Goal: Ask a question: Seek information or help from site administrators or community

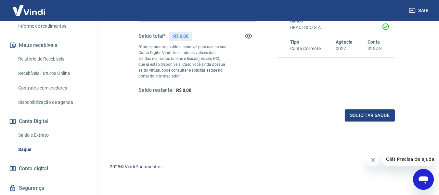
scroll to position [130, 0]
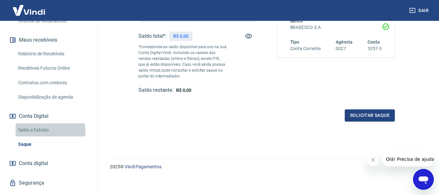
click at [33, 137] on link "Saldo e Extrato" at bounding box center [53, 129] width 74 height 13
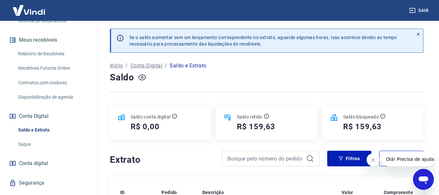
click at [139, 75] on icon "button" at bounding box center [142, 77] width 8 height 8
click at [136, 80] on div "Saldo" at bounding box center [267, 77] width 314 height 13
click at [139, 78] on icon "button" at bounding box center [142, 77] width 8 height 8
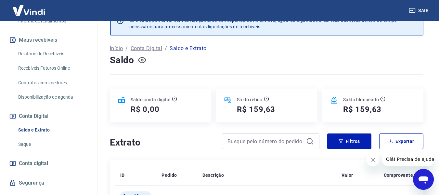
scroll to position [33, 0]
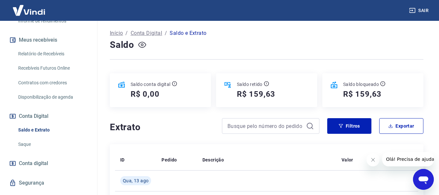
click at [154, 33] on p "Conta Digital" at bounding box center [147, 33] width 32 height 8
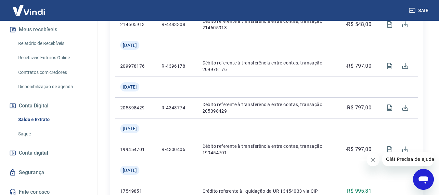
scroll to position [158, 0]
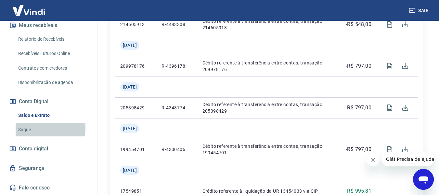
click at [25, 128] on link "Saque" at bounding box center [53, 129] width 74 height 13
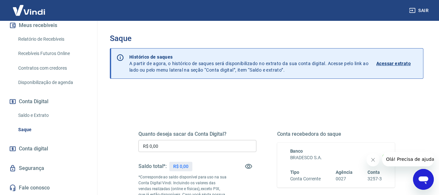
scroll to position [33, 0]
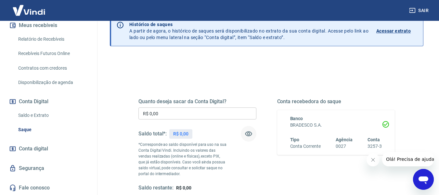
click at [249, 133] on icon "button" at bounding box center [249, 134] width 8 height 8
click at [252, 133] on icon "button" at bounding box center [248, 134] width 7 height 6
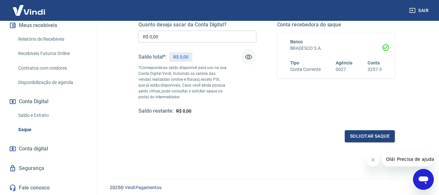
scroll to position [98, 0]
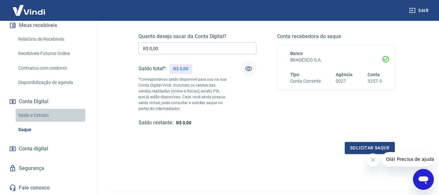
click at [41, 113] on link "Saldo e Extrato" at bounding box center [53, 115] width 74 height 13
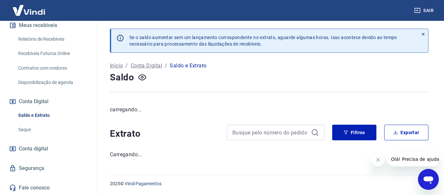
click at [23, 150] on span "Conta digital" at bounding box center [33, 148] width 29 height 9
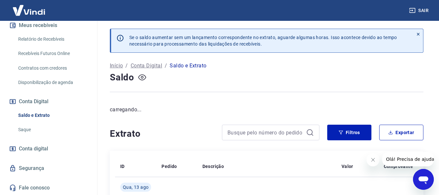
click at [138, 77] on button "button" at bounding box center [142, 77] width 10 height 10
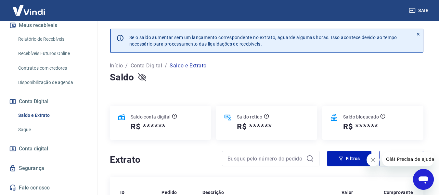
click at [144, 76] on icon "button" at bounding box center [142, 77] width 8 height 8
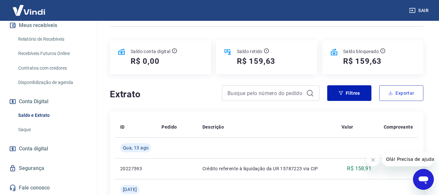
scroll to position [65, 0]
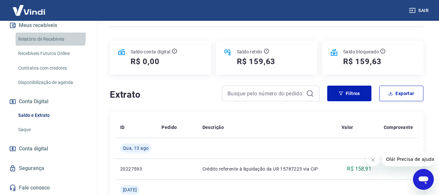
click at [38, 37] on link "Relatório de Recebíveis" at bounding box center [53, 39] width 74 height 13
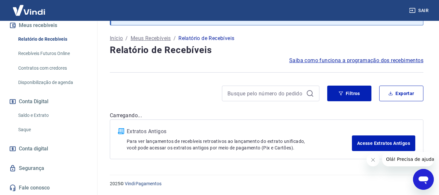
scroll to position [34, 0]
click at [52, 50] on link "Recebíveis Futuros Online" at bounding box center [53, 53] width 74 height 13
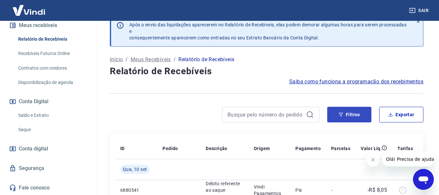
scroll to position [0, 0]
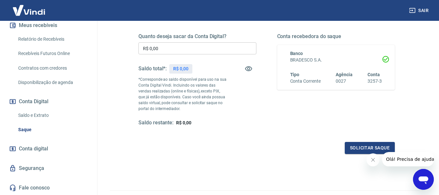
scroll to position [158, 0]
click at [248, 67] on icon "button" at bounding box center [248, 68] width 7 height 5
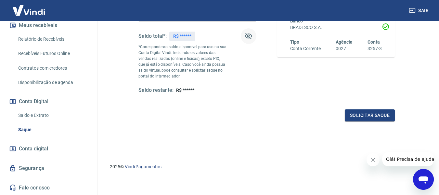
scroll to position [133, 0]
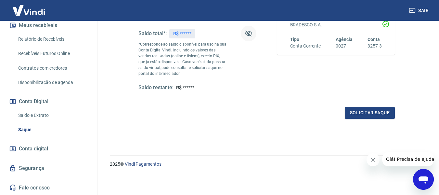
click at [32, 147] on span "Conta digital" at bounding box center [33, 148] width 29 height 9
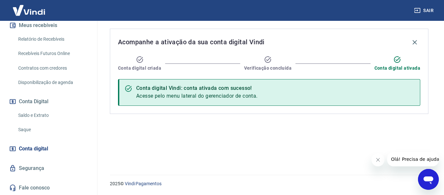
click at [36, 167] on link "Segurança" at bounding box center [49, 168] width 82 height 14
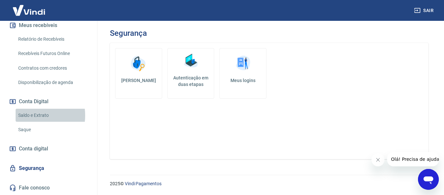
click at [29, 115] on link "Saldo e Extrato" at bounding box center [53, 115] width 74 height 13
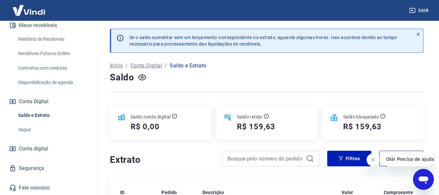
click at [227, 117] on icon at bounding box center [228, 117] width 8 height 8
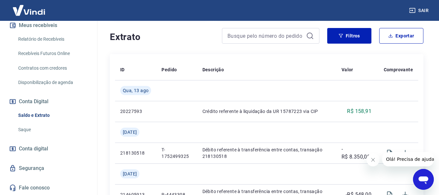
scroll to position [130, 0]
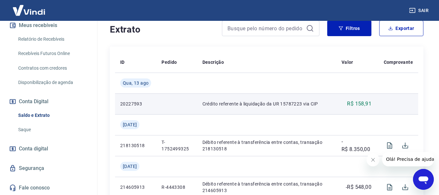
click at [360, 103] on p "R$ 158,91" at bounding box center [359, 104] width 24 height 8
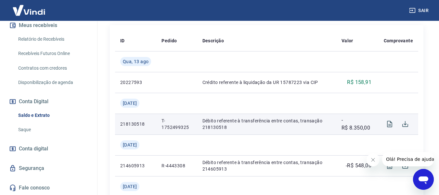
scroll to position [195, 0]
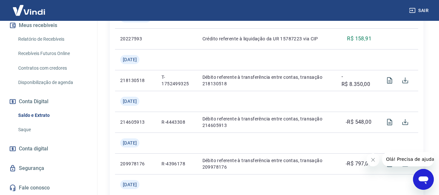
click at [427, 180] on icon "Abrir janela de mensagens" at bounding box center [424, 180] width 10 height 8
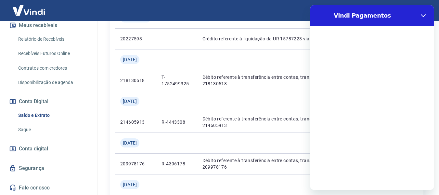
scroll to position [0, 0]
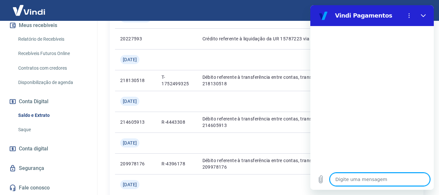
type textarea "o"
type textarea "x"
type textarea "ol"
type textarea "x"
type textarea "ola"
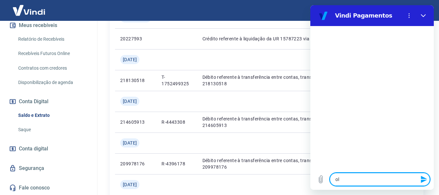
type textarea "x"
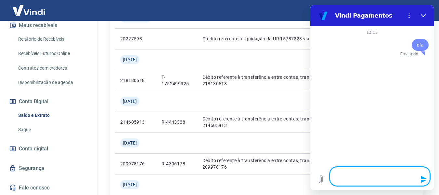
type textarea "x"
type textarea "b"
type textarea "x"
type textarea "bo"
type textarea "x"
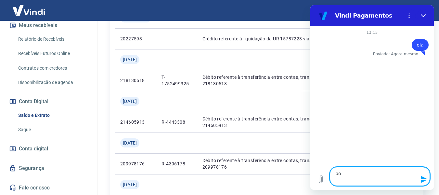
type textarea "bo"
type textarea "x"
type textarea "bo"
type textarea "x"
type textarea "boa"
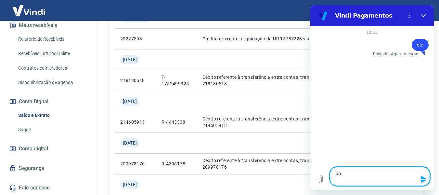
type textarea "x"
type textarea "boa"
type textarea "x"
type textarea "boa t"
type textarea "x"
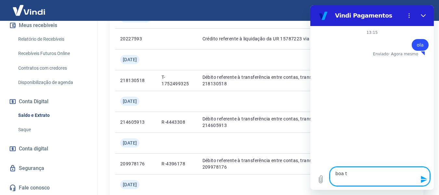
type textarea "boa ta"
type textarea "x"
type textarea "boa tar"
type textarea "x"
type textarea "boa tard"
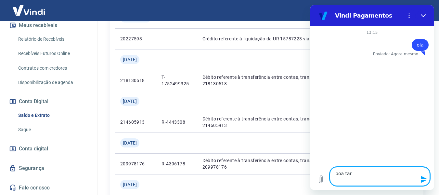
type textarea "x"
type textarea "boa tarde"
type textarea "x"
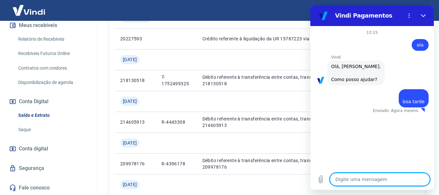
type textarea "x"
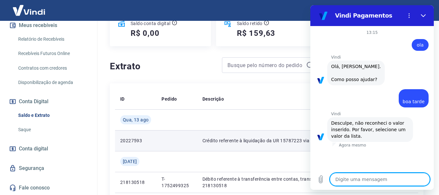
scroll to position [33, 0]
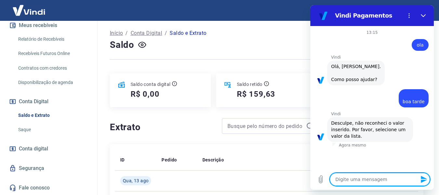
type textarea "1"
type textarea "x"
type textarea "15"
type textarea "x"
type textarea "159"
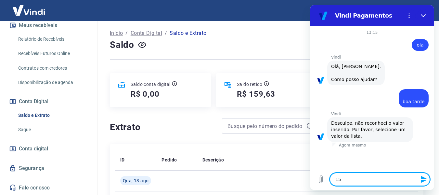
type textarea "x"
type textarea "159,"
type textarea "x"
type textarea "159,6"
type textarea "x"
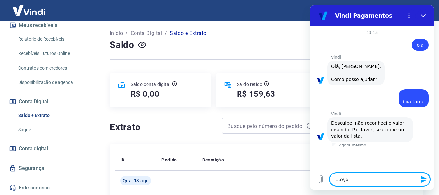
type textarea "159,63"
type textarea "x"
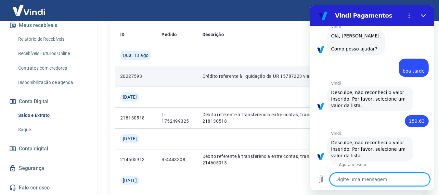
scroll to position [163, 0]
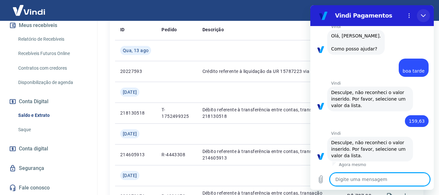
drag, startPoint x: 737, startPoint y: 20, endPoint x: 426, endPoint y: 14, distance: 310.6
click at [426, 14] on button "Fechar" at bounding box center [423, 15] width 13 height 13
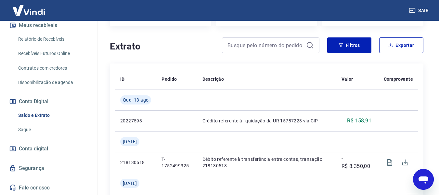
scroll to position [228, 0]
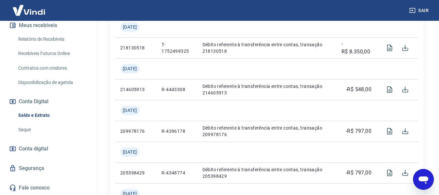
click at [423, 179] on icon "Abrir janela de mensagens" at bounding box center [424, 180] width 10 height 8
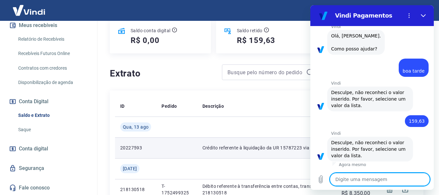
scroll to position [98, 0]
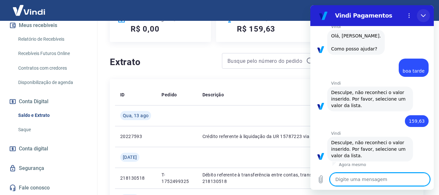
click at [421, 14] on icon "Fechar" at bounding box center [423, 15] width 5 height 5
type textarea "x"
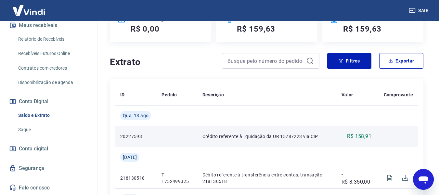
drag, startPoint x: 359, startPoint y: 133, endPoint x: 385, endPoint y: 140, distance: 26.9
click at [360, 134] on p "R$ 158,91" at bounding box center [359, 136] width 24 height 8
click at [395, 139] on td at bounding box center [398, 136] width 42 height 21
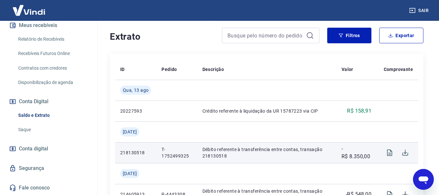
scroll to position [130, 0]
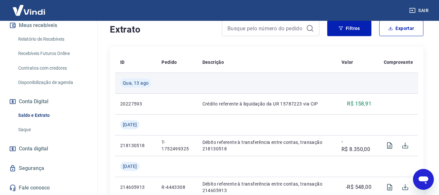
click at [367, 90] on td at bounding box center [357, 83] width 40 height 21
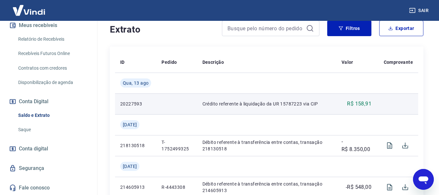
click at [361, 101] on p "R$ 158,91" at bounding box center [359, 104] width 24 height 8
click at [362, 101] on p "R$ 158,91" at bounding box center [359, 104] width 24 height 8
click at [362, 102] on p "R$ 158,91" at bounding box center [359, 104] width 24 height 8
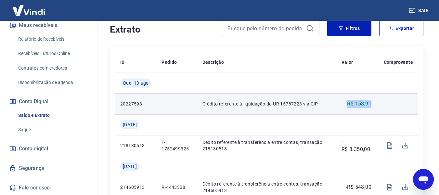
click at [362, 103] on p "R$ 158,91" at bounding box center [359, 104] width 24 height 8
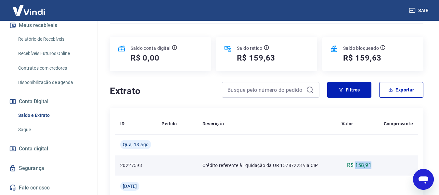
scroll to position [65, 0]
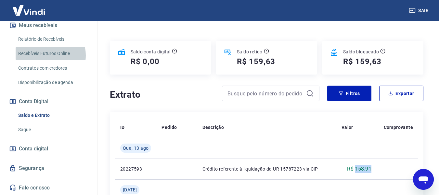
click at [45, 55] on link "Recebíveis Futuros Online" at bounding box center [53, 53] width 74 height 13
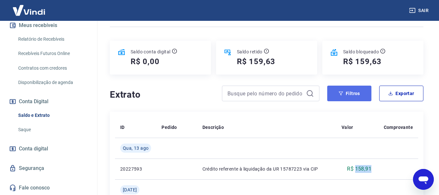
click at [355, 92] on button "Filtros" at bounding box center [349, 94] width 44 height 16
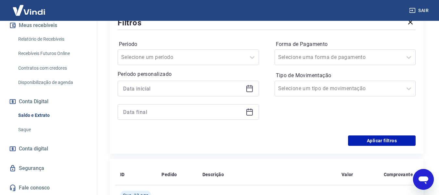
scroll to position [163, 0]
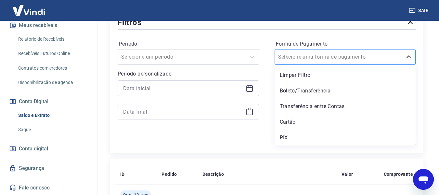
click at [298, 59] on input "Forma de Pagamento" at bounding box center [311, 57] width 66 height 8
click at [289, 110] on div "Transferência entre Contas" at bounding box center [345, 106] width 141 height 13
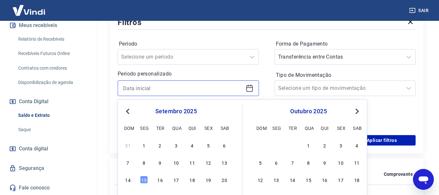
click at [158, 91] on input at bounding box center [183, 88] width 120 height 10
click at [126, 109] on button "Previous Month" at bounding box center [128, 111] width 8 height 8
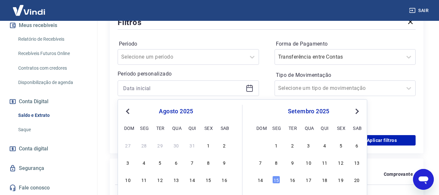
click at [126, 109] on button "Previous Month" at bounding box center [128, 111] width 8 height 8
click at [124, 111] on button "Previous Month" at bounding box center [128, 111] width 8 height 8
click at [192, 142] on div "1" at bounding box center [193, 145] width 8 height 8
type input "01/05/2025"
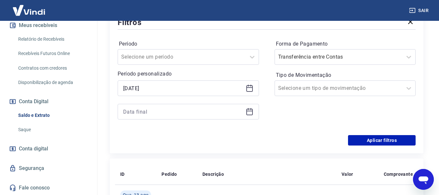
click at [250, 110] on icon at bounding box center [250, 112] width 8 height 8
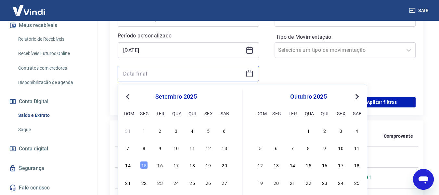
scroll to position [260, 0]
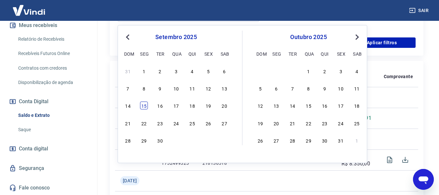
click at [145, 104] on div "15" at bounding box center [144, 105] width 8 height 8
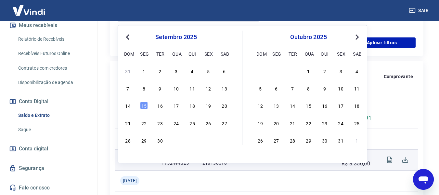
type input "15/09/2025"
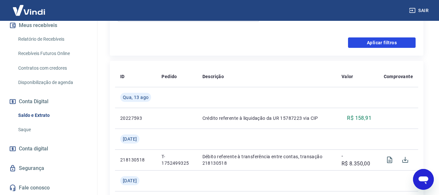
drag, startPoint x: 384, startPoint y: 43, endPoint x: 370, endPoint y: 99, distance: 57.3
click at [385, 43] on button "Aplicar filtros" at bounding box center [382, 42] width 68 height 10
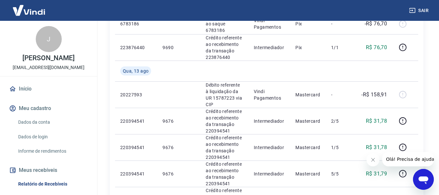
scroll to position [455, 0]
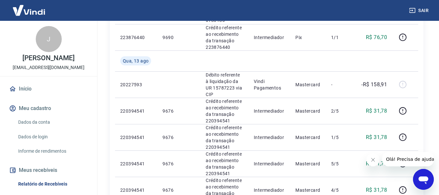
click at [424, 179] on icon "Abrir janela de mensagens" at bounding box center [424, 180] width 10 height 8
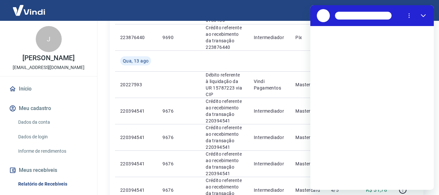
scroll to position [0, 0]
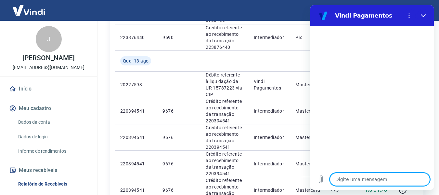
type textarea "o"
type textarea "x"
type textarea "ol"
type textarea "x"
type textarea "ola"
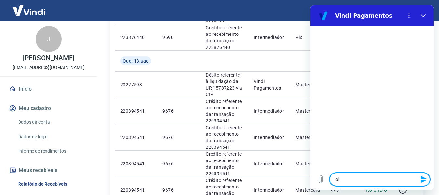
type textarea "x"
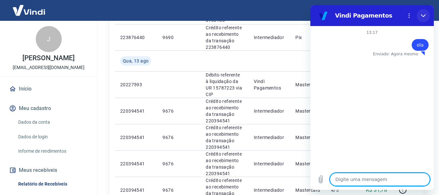
type textarea "x"
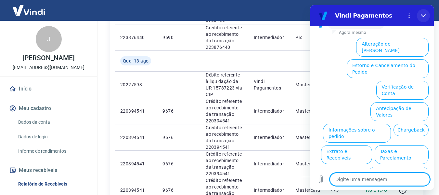
scroll to position [65, 0]
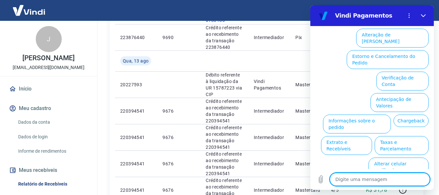
click at [362, 176] on textarea at bounding box center [380, 179] width 100 height 13
type textarea "o"
type textarea "x"
type textarea "ou"
type textarea "x"
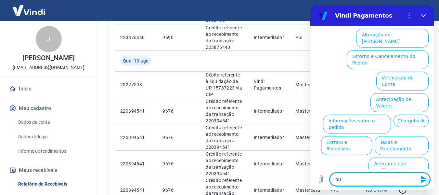
type textarea "out"
type textarea "x"
type textarea "outr"
type textarea "x"
type textarea "outro"
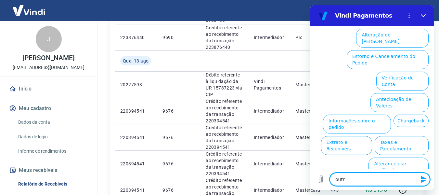
type textarea "x"
type textarea "outros"
type textarea "x"
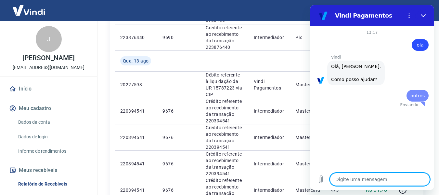
scroll to position [0, 0]
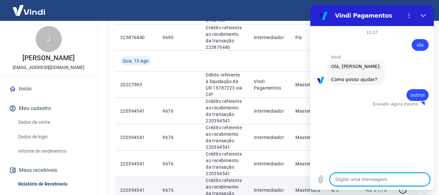
type textarea "x"
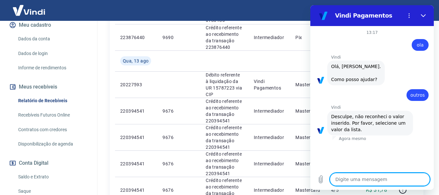
scroll to position [98, 0]
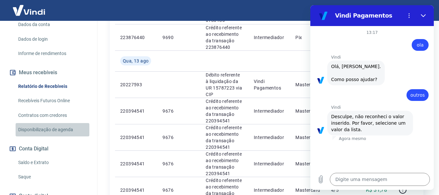
click at [53, 136] on link "Disponibilização de agenda" at bounding box center [53, 129] width 74 height 13
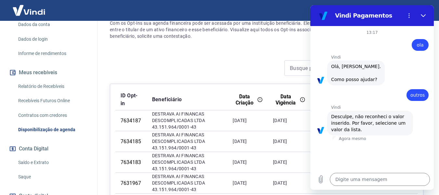
scroll to position [98, 0]
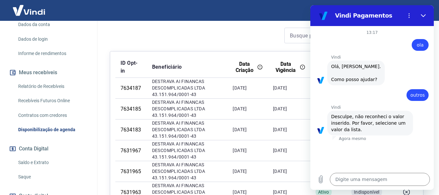
click at [227, 35] on div at bounding box center [241, 36] width 262 height 16
click at [371, 178] on textarea at bounding box center [380, 179] width 100 height 13
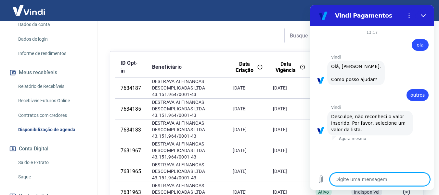
type textarea "t"
type textarea "x"
type textarea "te"
type textarea "x"
type textarea "ten"
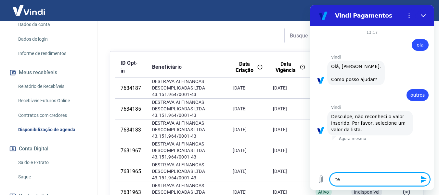
type textarea "x"
type textarea "te"
type textarea "x"
type textarea "t"
type textarea "x"
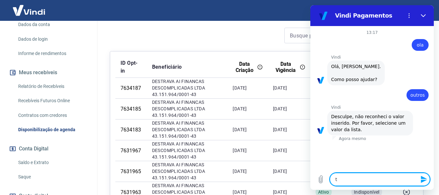
type textarea "x"
type textarea "a"
type textarea "x"
type textarea "at"
type textarea "x"
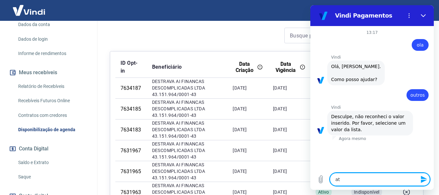
type textarea "ate"
type textarea "x"
type textarea "aten"
type textarea "x"
type textarea "atend"
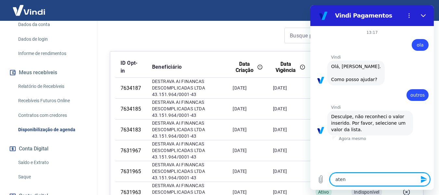
type textarea "x"
type textarea "atende"
type textarea "x"
type textarea "atenden"
type textarea "x"
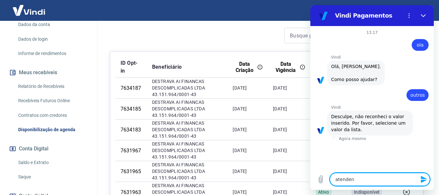
type textarea "atendent"
type textarea "x"
type textarea "atendente"
type textarea "x"
type textarea "atendente"
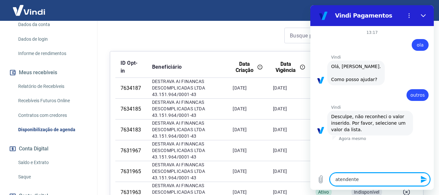
type textarea "x"
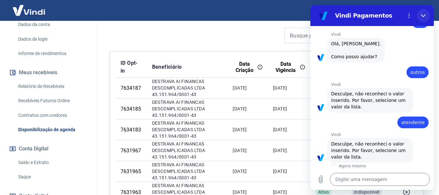
scroll to position [31, 0]
click at [425, 16] on icon "Fechar" at bounding box center [423, 15] width 5 height 5
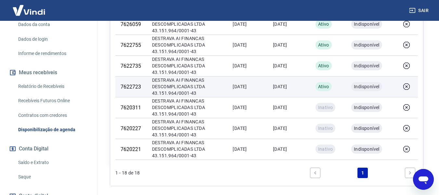
scroll to position [417, 0]
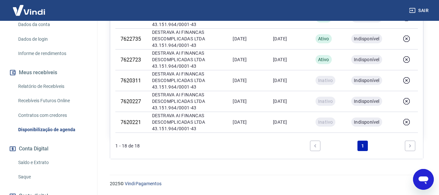
click at [32, 107] on link "Recebíveis Futuros Online" at bounding box center [53, 100] width 74 height 13
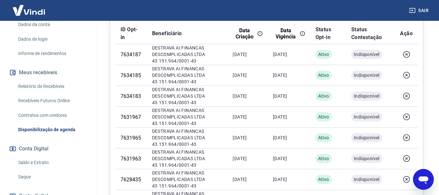
scroll to position [0, 0]
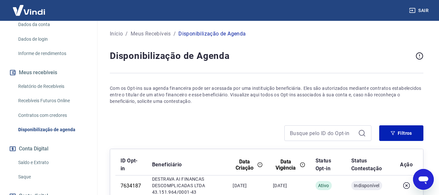
click at [424, 178] on icon "Abrir janela de mensagens" at bounding box center [424, 180] width 10 height 8
type textarea "x"
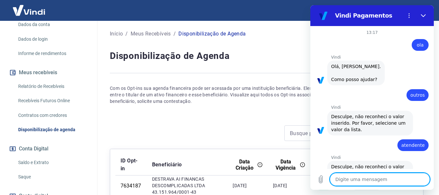
scroll to position [31, 0]
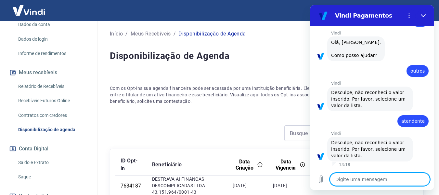
type textarea "o"
type textarea "x"
type textarea "ol"
type textarea "x"
type textarea "ola"
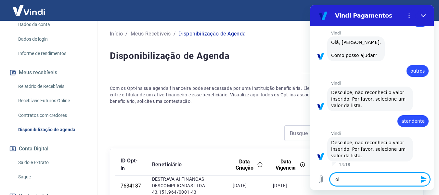
type textarea "x"
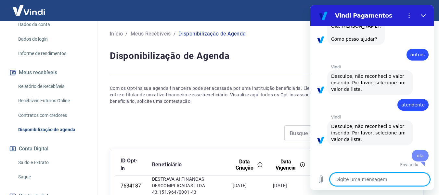
type textarea "x"
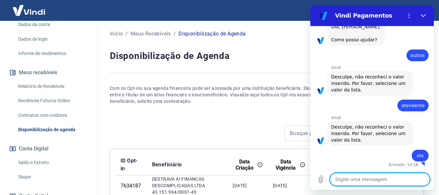
type textarea "p"
type textarea "x"
type textarea "pr"
type textarea "x"
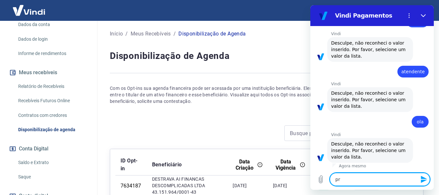
type textarea "pre"
type textarea "x"
type textarea "prec"
type textarea "x"
type textarea "preci"
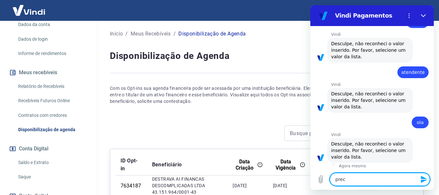
type textarea "x"
type textarea "precis"
type textarea "x"
type textarea "preciso"
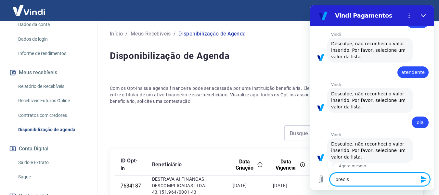
type textarea "x"
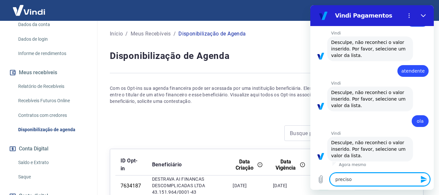
type textarea "preciso"
type textarea "x"
type textarea "preciso d"
type textarea "x"
type textarea "preciso de"
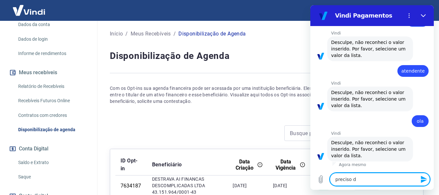
type textarea "x"
type textarea "preciso de"
type textarea "x"
type textarea "preciso de a"
type textarea "x"
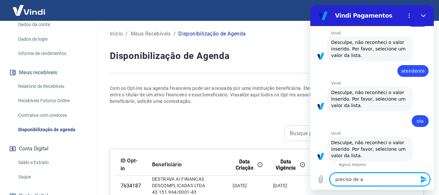
type textarea "preciso de aj"
type textarea "x"
type textarea "preciso de aju"
type textarea "x"
type textarea "preciso de ajud"
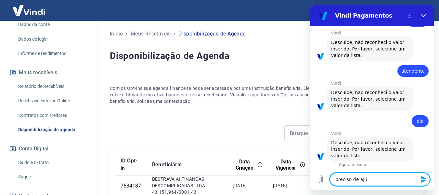
type textarea "x"
type textarea "preciso de ajuda"
type textarea "x"
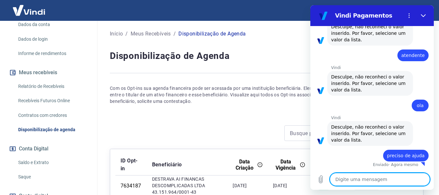
type textarea "x"
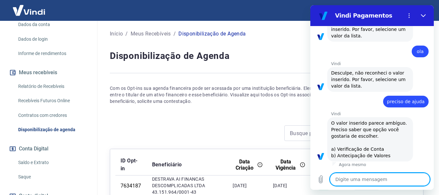
scroll to position [150, 0]
type textarea "a"
type textarea "x"
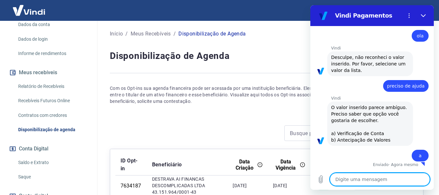
type textarea "x"
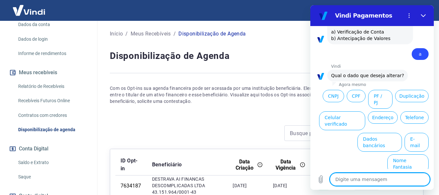
scroll to position [262, 0]
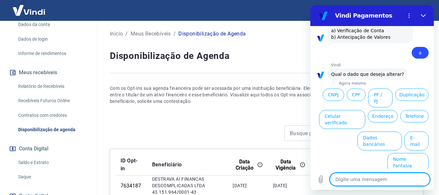
click at [366, 181] on textarea at bounding box center [380, 179] width 100 height 13
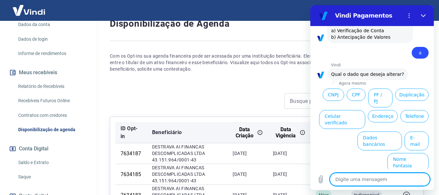
scroll to position [33, 0]
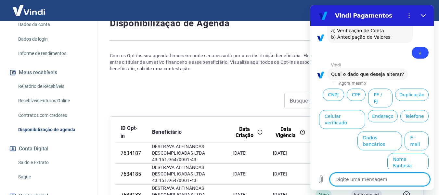
type textarea "f"
type textarea "x"
type textarea "fa"
type textarea "x"
type textarea "fal"
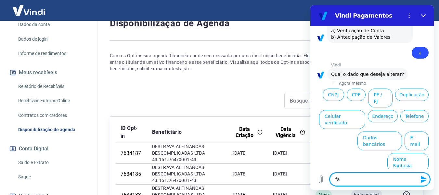
type textarea "x"
type textarea "fala"
type textarea "x"
type textarea "falar"
type textarea "x"
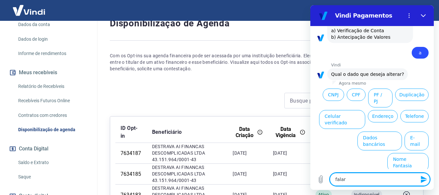
type textarea "falar"
type textarea "x"
type textarea "falar c"
type textarea "x"
type textarea "falar co"
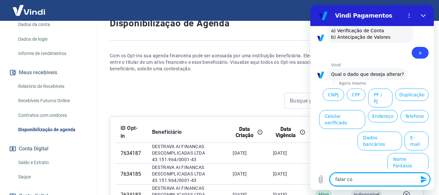
type textarea "x"
type textarea "falar com"
type textarea "x"
type textarea "falar com al"
type textarea "x"
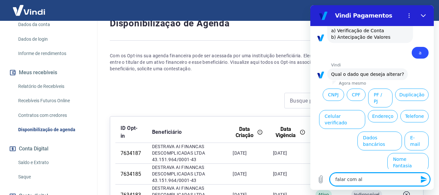
type textarea "falar com alg"
type textarea "x"
type textarea "falar com alge"
type textarea "x"
type textarea "falar com algem"
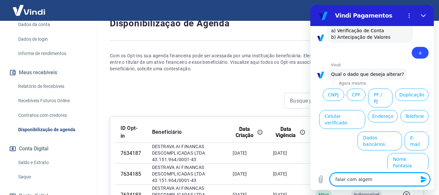
type textarea "x"
type textarea "falar com algem"
type textarea "x"
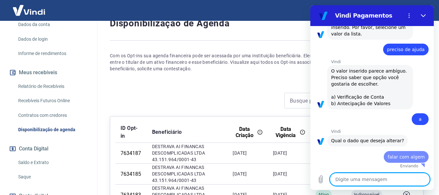
type textarea "x"
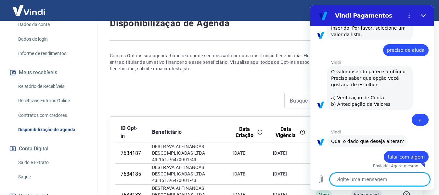
type textarea "a"
type textarea "x"
type textarea "al"
type textarea "x"
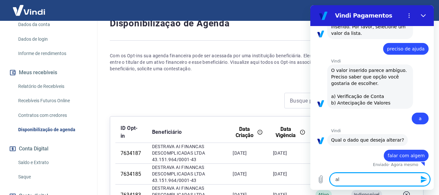
type textarea "alg"
type textarea "x"
type textarea "algu"
type textarea "x"
type textarea "algue"
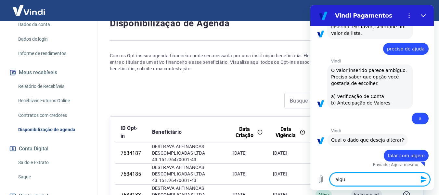
type textarea "x"
type textarea "alguem"
type textarea "x"
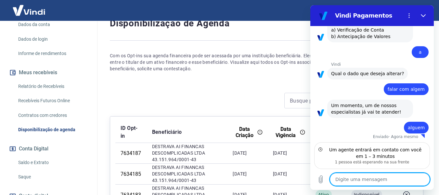
scroll to position [271, 0]
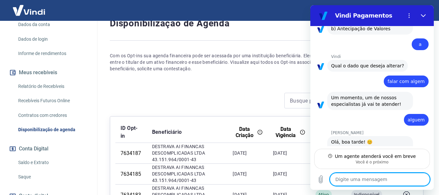
type textarea "x"
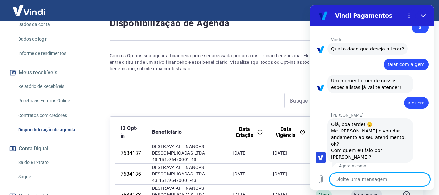
scroll to position [289, 0]
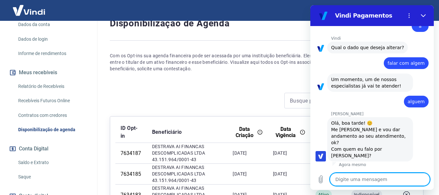
type textarea "o"
type textarea "x"
type textarea "ol"
type textarea "x"
type textarea "ola"
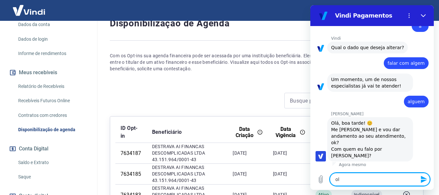
type textarea "x"
type textarea "olav"
type textarea "x"
type textarea "olavi"
type textarea "x"
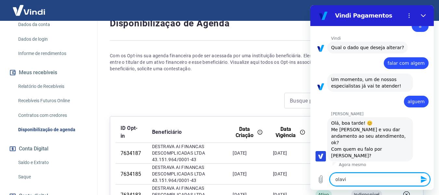
type textarea "olavio"
type textarea "x"
type textarea "olavio"
type textarea "x"
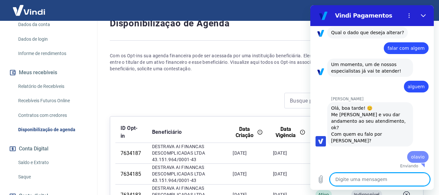
type textarea "x"
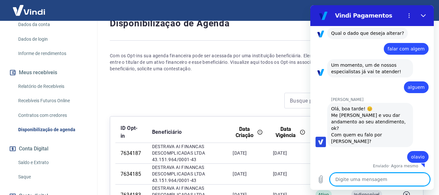
scroll to position [304, 0]
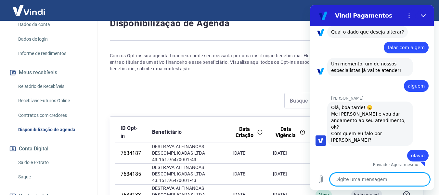
click at [378, 182] on textarea at bounding box center [380, 179] width 100 height 13
type textarea "b"
type textarea "x"
type textarea "bo"
type textarea "x"
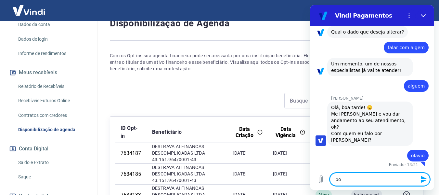
type textarea "boa"
type textarea "x"
type textarea "boa"
type textarea "x"
type textarea "boa t"
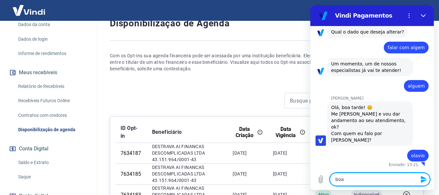
type textarea "x"
type textarea "boa ta"
type textarea "x"
type textarea "boa tar"
type textarea "x"
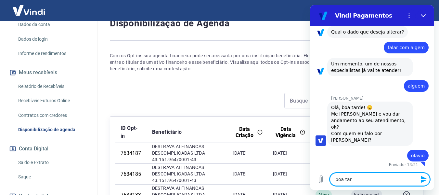
type textarea "boa tard"
type textarea "x"
type textarea "boa tarde"
type textarea "x"
type textarea "boa tarde"
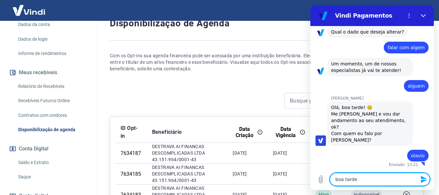
type textarea "x"
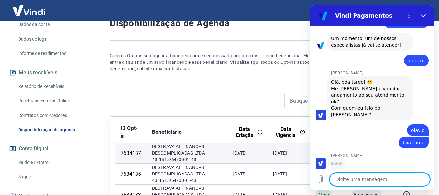
scroll to position [329, 0]
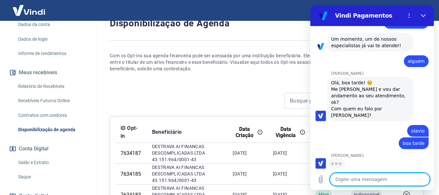
type textarea "x"
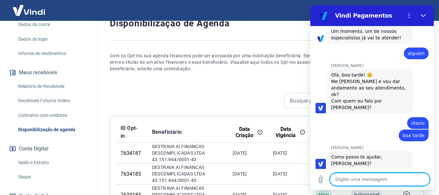
scroll to position [338, 0]
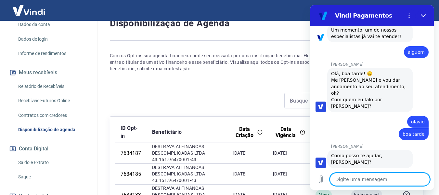
click at [362, 181] on textarea at bounding box center [380, 179] width 100 height 13
click at [358, 176] on textarea at bounding box center [380, 179] width 100 height 13
type textarea "e"
type textarea "x"
type textarea "eu"
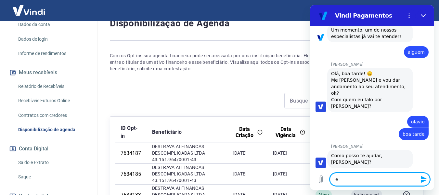
type textarea "x"
type textarea "eu"
type textarea "x"
type textarea "eu t"
type textarea "x"
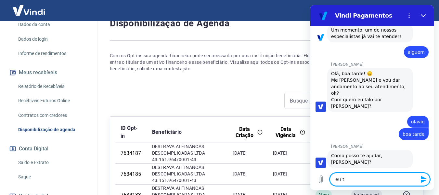
type textarea "eu te"
type textarea "x"
type textarea "eu ten"
type textarea "x"
type textarea "eu tent"
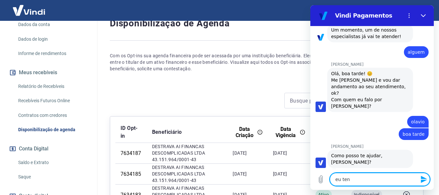
type textarea "x"
type textarea "eu tente"
type textarea "x"
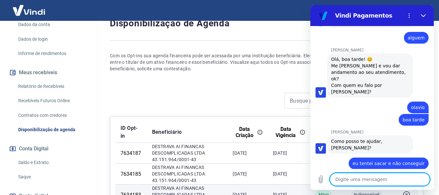
scroll to position [354, 0]
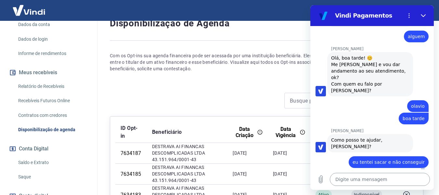
click at [369, 179] on textarea at bounding box center [380, 179] width 100 height 13
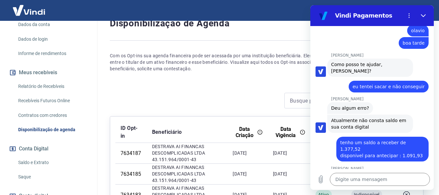
scroll to position [429, 0]
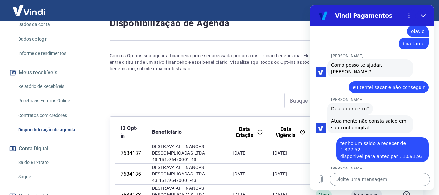
click at [367, 181] on textarea at bounding box center [380, 179] width 100 height 13
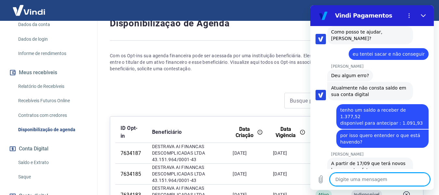
scroll to position [463, 0]
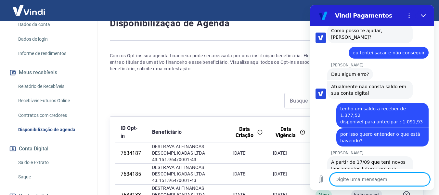
click at [403, 178] on textarea at bounding box center [380, 179] width 100 height 13
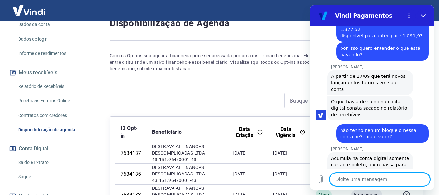
scroll to position [548, 0]
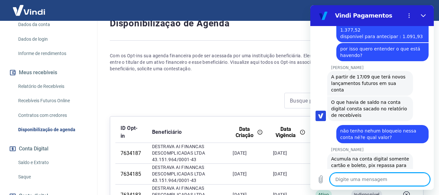
click at [384, 179] on textarea at bounding box center [380, 179] width 100 height 13
click at [385, 178] on textarea at bounding box center [380, 179] width 100 height 13
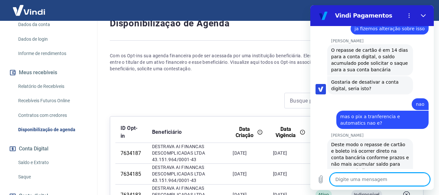
scroll to position [908, 0]
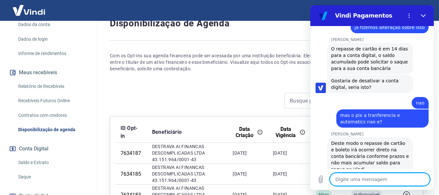
drag, startPoint x: 378, startPoint y: 179, endPoint x: 381, endPoint y: 181, distance: 3.3
click at [381, 181] on textarea at bounding box center [380, 179] width 100 height 13
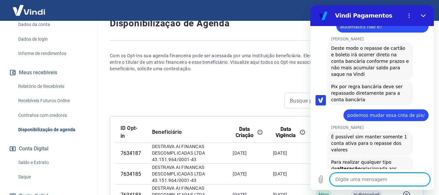
scroll to position [1035, 0]
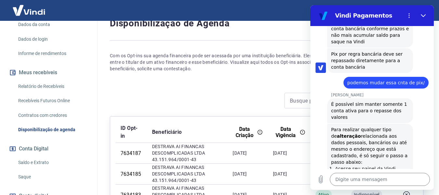
click at [346, 166] on link "Acesse seu painel da Vindi Pagamentos" at bounding box center [365, 172] width 60 height 12
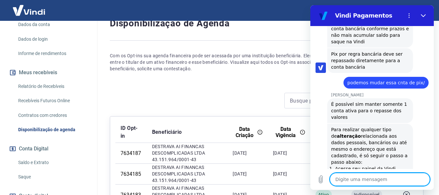
click at [372, 178] on textarea at bounding box center [380, 179] width 100 height 13
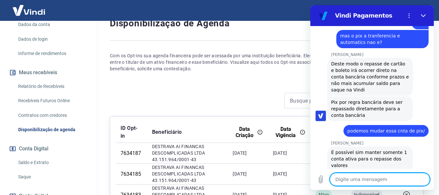
scroll to position [970, 0]
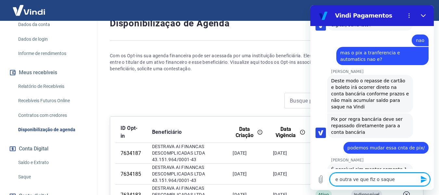
click at [354, 183] on textarea "e outra ve que fiz o saque" at bounding box center [380, 179] width 100 height 13
click at [356, 180] on textarea "e outra ve que fiz o saque" at bounding box center [380, 179] width 100 height 13
click at [392, 182] on textarea "e outra vez que fiz o saque" at bounding box center [380, 179] width 100 height 13
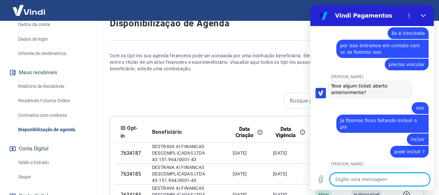
scroll to position [1409, 0]
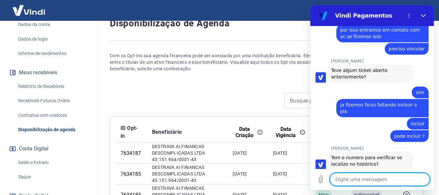
click at [379, 177] on textarea at bounding box center [380, 179] width 100 height 13
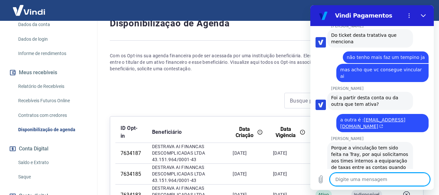
scroll to position [1628, 0]
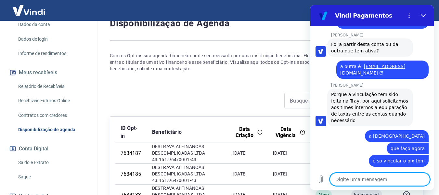
click at [364, 183] on textarea at bounding box center [380, 179] width 100 height 13
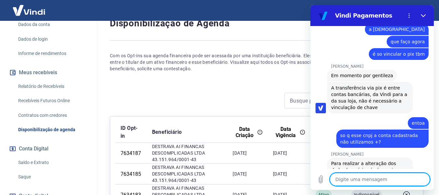
scroll to position [1736, 0]
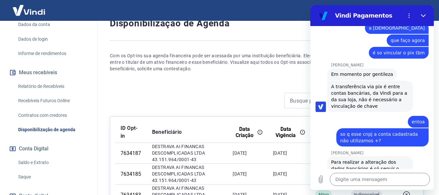
click at [348, 179] on link "Acesse seu painel da Vindi Pagamentos" at bounding box center [365, 185] width 60 height 12
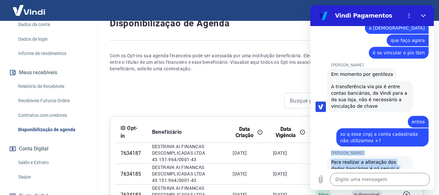
drag, startPoint x: 326, startPoint y: 90, endPoint x: 408, endPoint y: 161, distance: 108.3
click at [408, 161] on div "13:17 diz: ola Enviado · 13:17 Vindi Vindi diz: Olá, JAQUELINE ALEIXO FERREIRA …" at bounding box center [373, 97] width 124 height 143
copy div "Andrezza Torres Andrezza Torres diz: Para realizar a alteração dos dados bancár…"
click at [363, 186] on icon "(abre em uma nova aba)" at bounding box center [365, 188] width 5 height 4
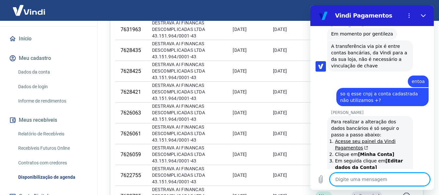
scroll to position [0, 0]
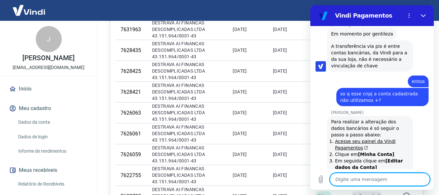
drag, startPoint x: 381, startPoint y: 171, endPoint x: 379, endPoint y: 179, distance: 7.7
click at [379, 178] on div "Digite uma mensagem x" at bounding box center [373, 179] width 124 height 21
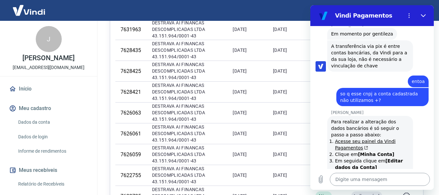
click at [379, 179] on textarea at bounding box center [380, 179] width 100 height 13
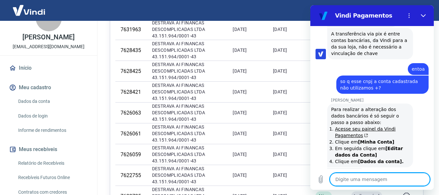
scroll to position [33, 0]
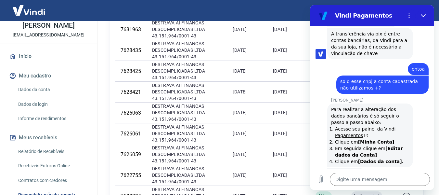
click at [41, 96] on link "Dados da conta" at bounding box center [53, 89] width 74 height 13
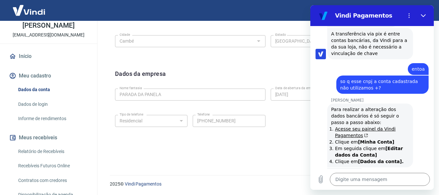
scroll to position [274, 0]
click at [236, 175] on hr at bounding box center [267, 175] width 314 height 0
click at [421, 18] on button "Fechar" at bounding box center [423, 15] width 13 height 13
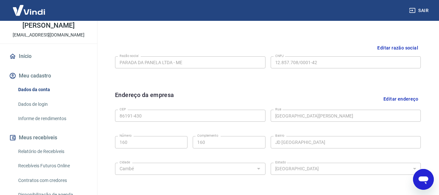
scroll to position [79, 0]
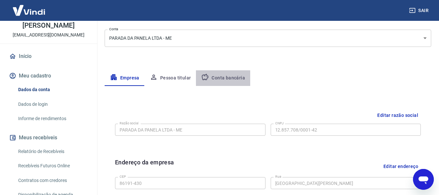
click at [228, 75] on button "Conta bancária" at bounding box center [223, 78] width 54 height 16
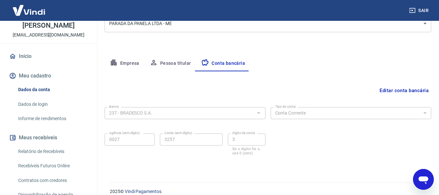
scroll to position [101, 0]
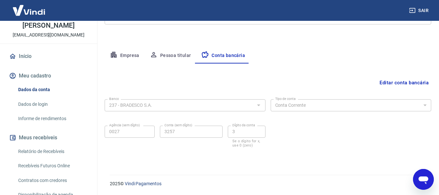
click at [395, 81] on button "Editar conta bancária" at bounding box center [404, 82] width 54 height 12
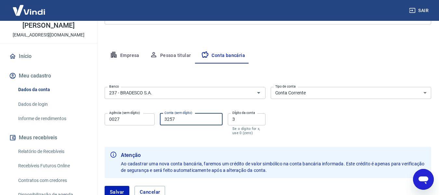
click at [208, 122] on input "3257" at bounding box center [191, 119] width 63 height 12
click at [240, 120] on input "3" at bounding box center [247, 119] width 38 height 12
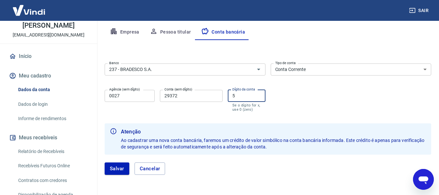
scroll to position [148, 0]
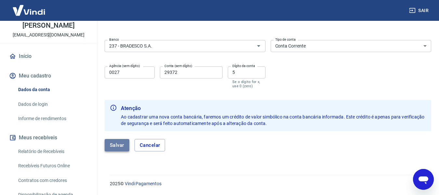
click at [116, 146] on button "Salvar" at bounding box center [117, 145] width 25 height 12
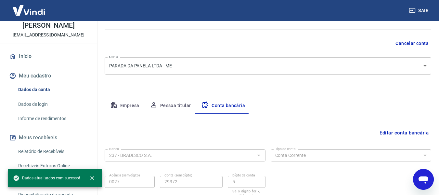
scroll to position [101, 0]
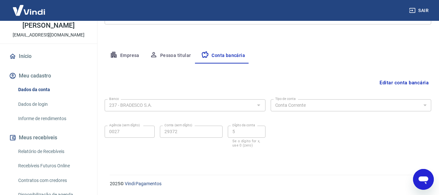
click at [430, 184] on div "Abrir janela de mensagens" at bounding box center [424, 179] width 20 height 20
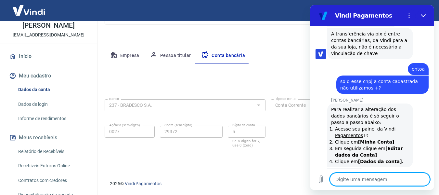
click at [372, 180] on textarea at bounding box center [380, 179] width 100 height 13
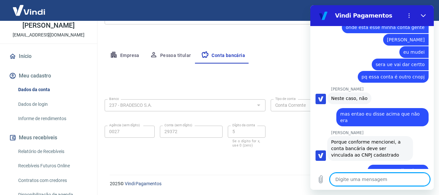
scroll to position [1998, 0]
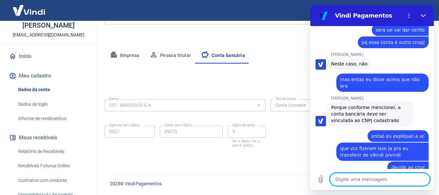
click at [387, 180] on textarea at bounding box center [380, 179] width 100 height 13
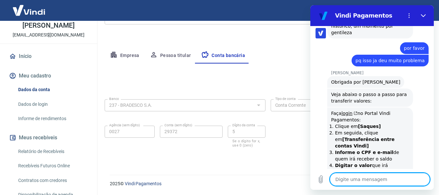
scroll to position [2185, 0]
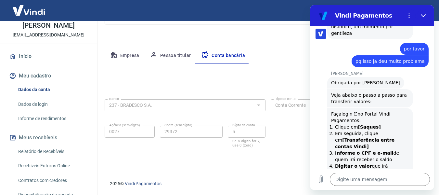
drag, startPoint x: 276, startPoint y: 170, endPoint x: 444, endPoint y: 139, distance: 171.0
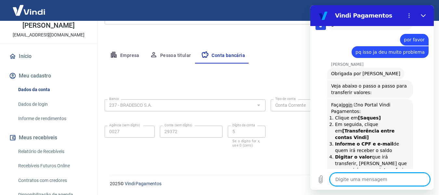
scroll to position [2227, 0]
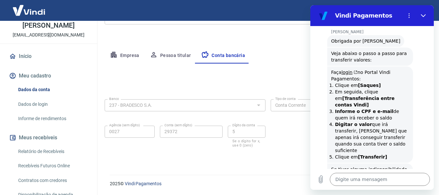
click at [358, 192] on link "https://atendimento-pagamentos.vindi.com.br/hc/pt-br/articles/16034083061403-Co…" at bounding box center [375, 194] width 56 height 5
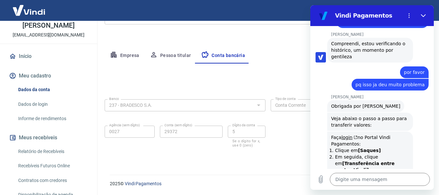
scroll to position [2194, 0]
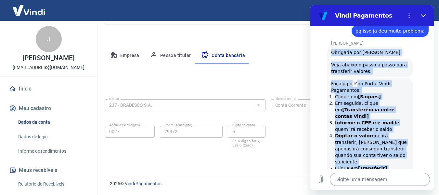
scroll to position [2239, 0]
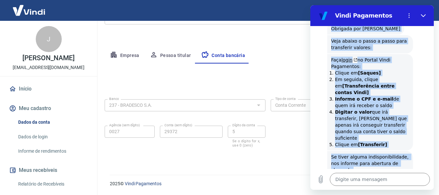
drag, startPoint x: 328, startPoint y: 56, endPoint x: 388, endPoint y: 154, distance: 114.4
click at [388, 154] on div "13:17 diz: ola Enviado · 13:17 Vindi Vindi diz: Olá, JAQUELINE ALEIXO FERREIRA …" at bounding box center [373, 97] width 124 height 143
copy div "Obrigada por aguardar, Olavio 14:31 Andrezza Torres diz: Veja abaixo o passo a …"
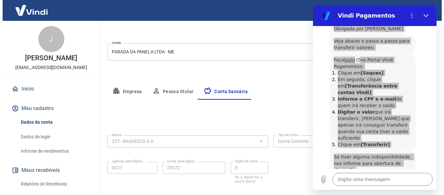
scroll to position [36, 0]
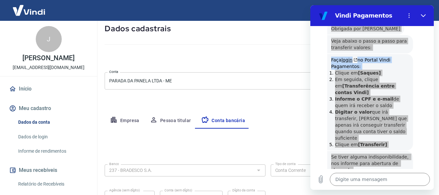
click at [263, 73] on body "Sair J JAQUELINE ALEIXO FERREIRA CASTANHO DE OLIVEIRA olavio1985@hotmail.com In…" at bounding box center [219, 61] width 439 height 195
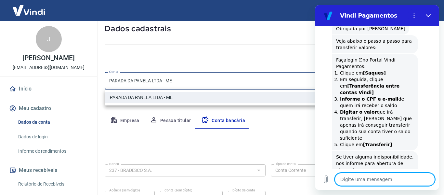
click at [381, 175] on textarea at bounding box center [385, 179] width 100 height 13
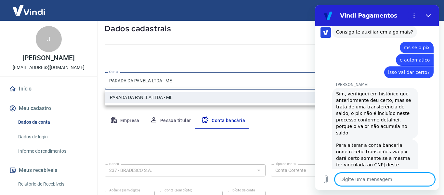
scroll to position [2416, 0]
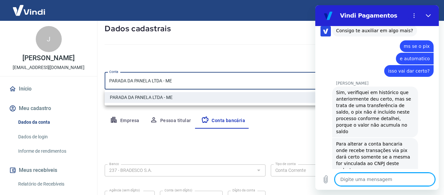
click at [345, 179] on textarea at bounding box center [385, 179] width 100 height 13
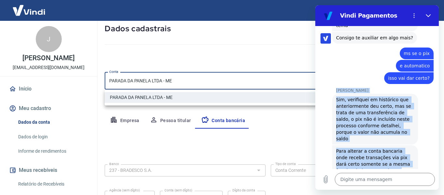
scroll to position [2432, 0]
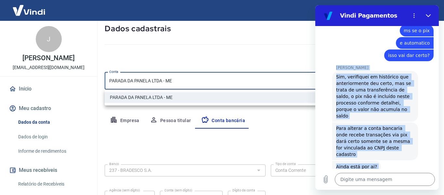
drag, startPoint x: 332, startPoint y: 78, endPoint x: 384, endPoint y: 139, distance: 80.3
click at [384, 139] on div "13:17 diz: ola Enviado · 13:17 Vindi Vindi diz: Olá, JAQUELINE ALEIXO FERREIRA …" at bounding box center [377, 97] width 124 height 143
copy div "Andrezza Torres Andrezza Torres diz: Sim, verifiquei em histórico que anteriorm…"
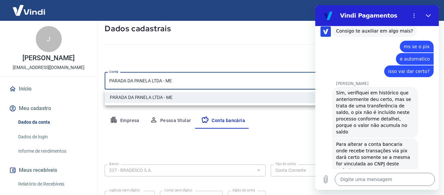
scroll to position [2453, 0]
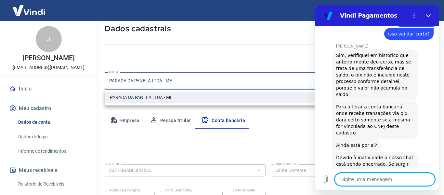
drag, startPoint x: 389, startPoint y: 182, endPoint x: 386, endPoint y: 181, distance: 3.9
click at [386, 181] on textarea at bounding box center [385, 179] width 100 height 13
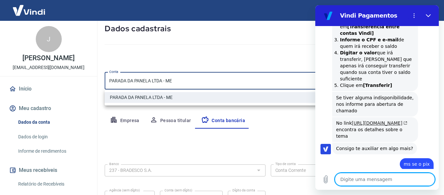
scroll to position [2331, 0]
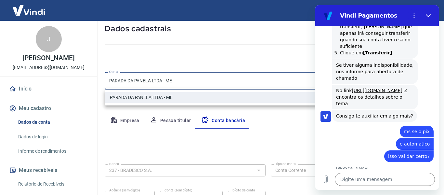
click at [361, 174] on span "Sim, verifiquei em histórico que anteriormente deu certo, mas se trata de uma t…" at bounding box center [375, 197] width 78 height 46
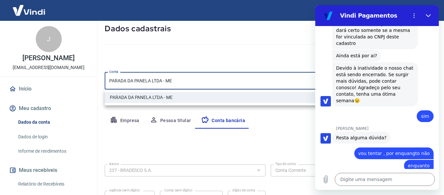
scroll to position [2571, 0]
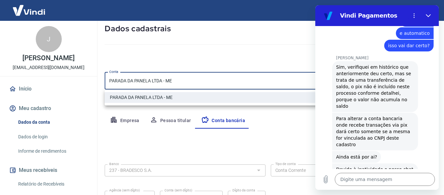
scroll to position [2432, 0]
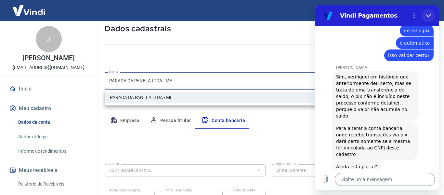
click at [427, 15] on icon "Fechar" at bounding box center [428, 15] width 5 height 3
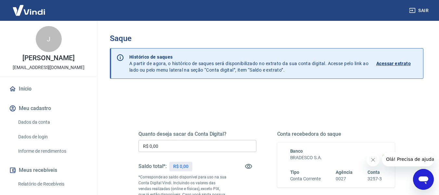
scroll to position [33, 0]
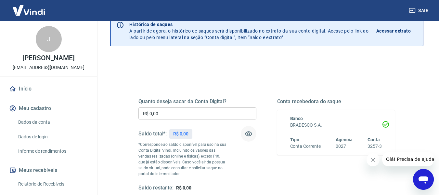
click at [247, 134] on icon "button" at bounding box center [249, 134] width 8 height 8
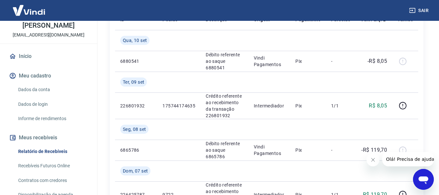
scroll to position [130, 0]
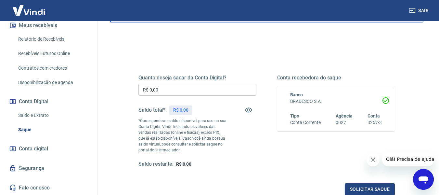
scroll to position [65, 0]
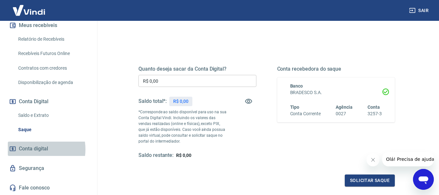
click at [33, 148] on span "Conta digital" at bounding box center [33, 148] width 29 height 9
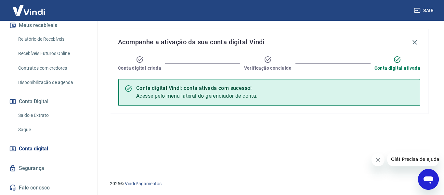
click at [174, 58] on div "Conta digital criada Verificação concluída Conta digital ativada" at bounding box center [269, 64] width 302 height 16
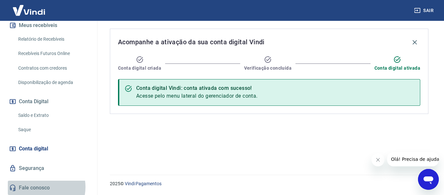
click at [40, 187] on link "Fale conosco" at bounding box center [49, 187] width 82 height 14
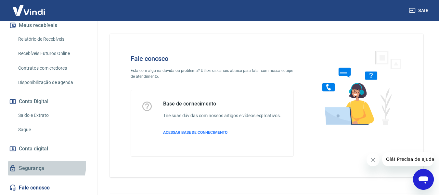
click at [29, 164] on link "Segurança" at bounding box center [49, 168] width 82 height 14
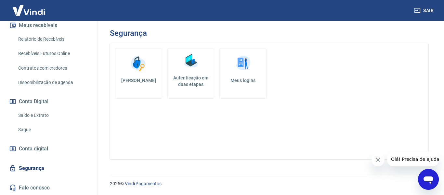
click at [30, 150] on span "Conta digital" at bounding box center [33, 148] width 29 height 9
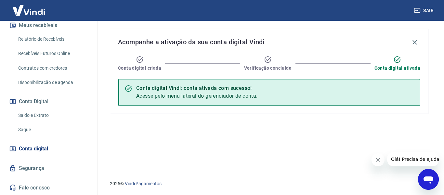
click at [34, 130] on link "Saque" at bounding box center [53, 129] width 74 height 13
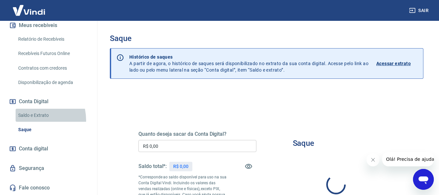
click at [30, 120] on link "Saldo e Extrato" at bounding box center [53, 115] width 74 height 13
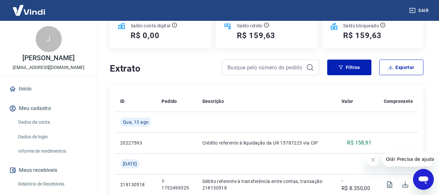
click at [37, 129] on link "Dados da conta" at bounding box center [53, 121] width 74 height 13
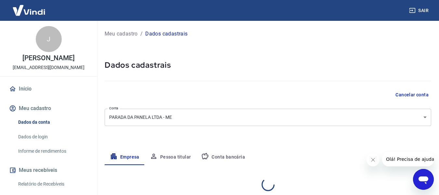
select select "PR"
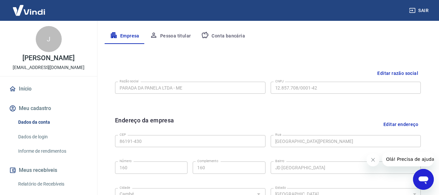
scroll to position [130, 0]
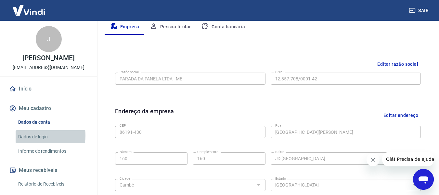
click at [36, 143] on link "Dados de login" at bounding box center [53, 136] width 74 height 13
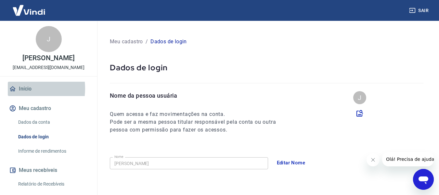
click at [19, 96] on link "Início" at bounding box center [49, 89] width 82 height 14
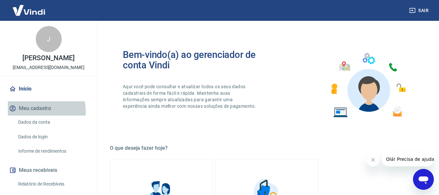
click at [26, 115] on button "Meu cadastro" at bounding box center [49, 108] width 82 height 14
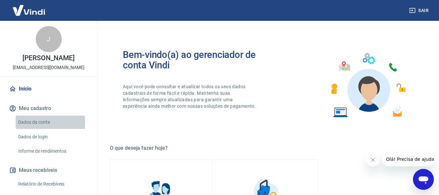
click at [23, 129] on link "Dados da conta" at bounding box center [53, 121] width 74 height 13
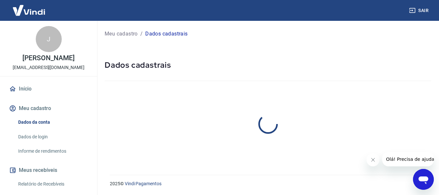
select select "PR"
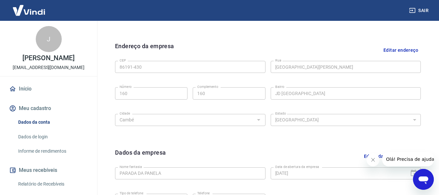
scroll to position [65, 0]
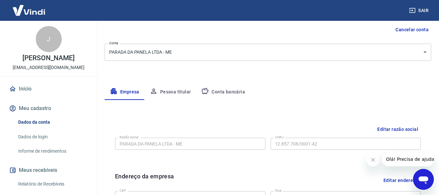
click at [421, 183] on icon "Abrir janela de mensagens" at bounding box center [424, 179] width 12 height 12
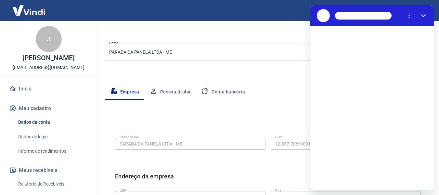
scroll to position [0, 0]
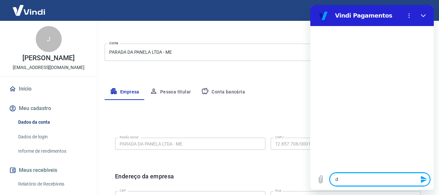
type textarea "de"
type textarea "x"
type textarea "dei"
type textarea "x"
type textarea "dei"
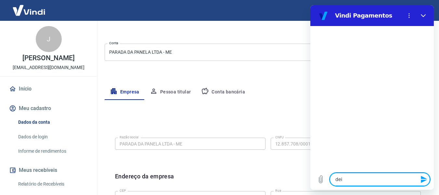
type textarea "x"
type textarea "dei"
type textarea "x"
type textarea "de"
type textarea "x"
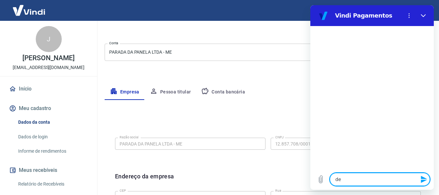
type textarea "d"
type textarea "x"
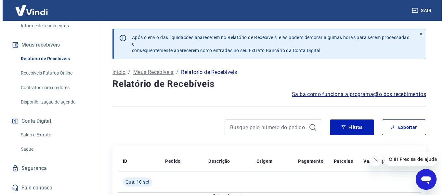
scroll to position [139, 0]
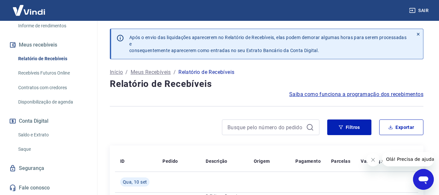
click at [48, 131] on link "Saldo e Extrato" at bounding box center [53, 134] width 74 height 13
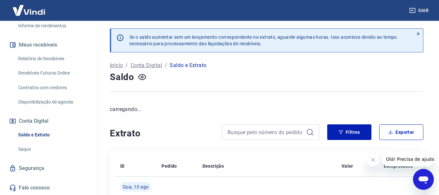
scroll to position [98, 0]
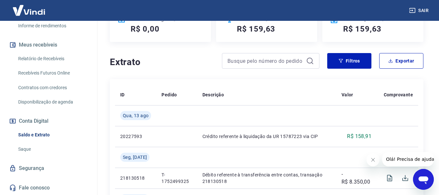
click at [19, 145] on link "Saque" at bounding box center [53, 148] width 74 height 13
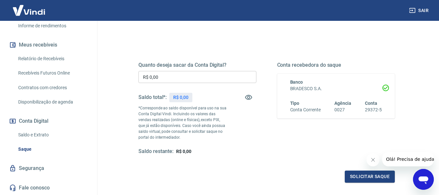
scroll to position [65, 0]
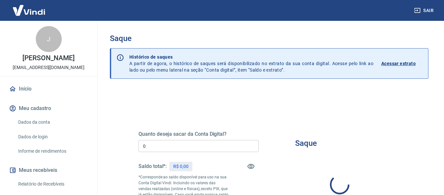
type input "R$ 0,00"
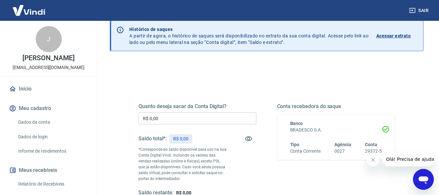
scroll to position [65, 0]
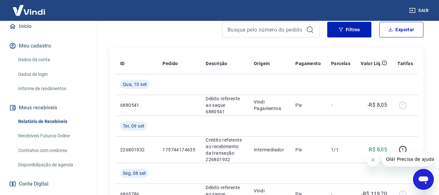
scroll to position [74, 0]
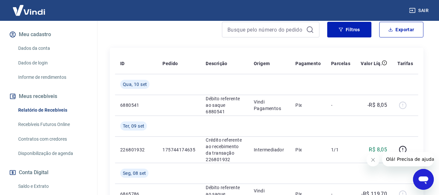
click at [51, 131] on link "Recebíveis Futuros Online" at bounding box center [53, 124] width 74 height 13
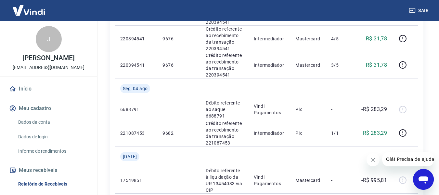
scroll to position [618, 0]
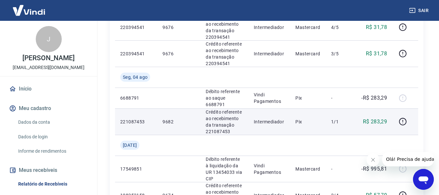
drag, startPoint x: 402, startPoint y: 114, endPoint x: 312, endPoint y: 116, distance: 89.4
click at [312, 116] on tr "221087453 9682 Crédito referente ao recebimento da transação 221087453 Intermed…" at bounding box center [266, 121] width 303 height 26
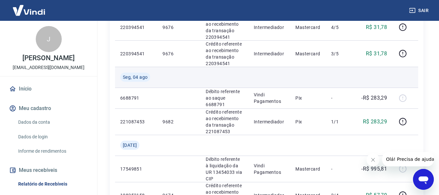
click at [126, 77] on td "Seg, 04 ago" at bounding box center [136, 77] width 42 height 21
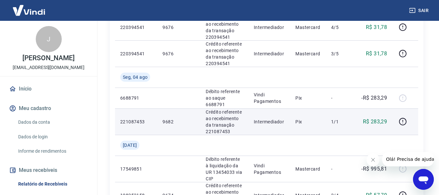
click at [260, 118] on p "Intermediador" at bounding box center [269, 121] width 31 height 7
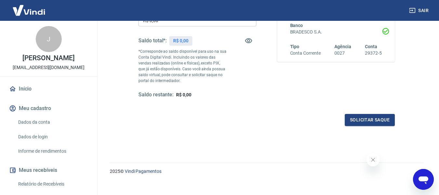
scroll to position [130, 0]
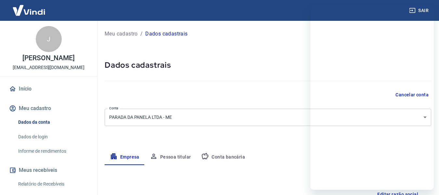
select select "PR"
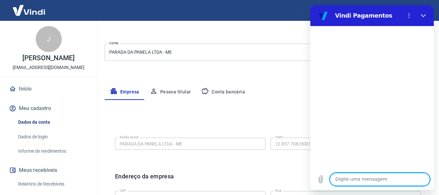
scroll to position [65, 0]
